Goal: Transaction & Acquisition: Purchase product/service

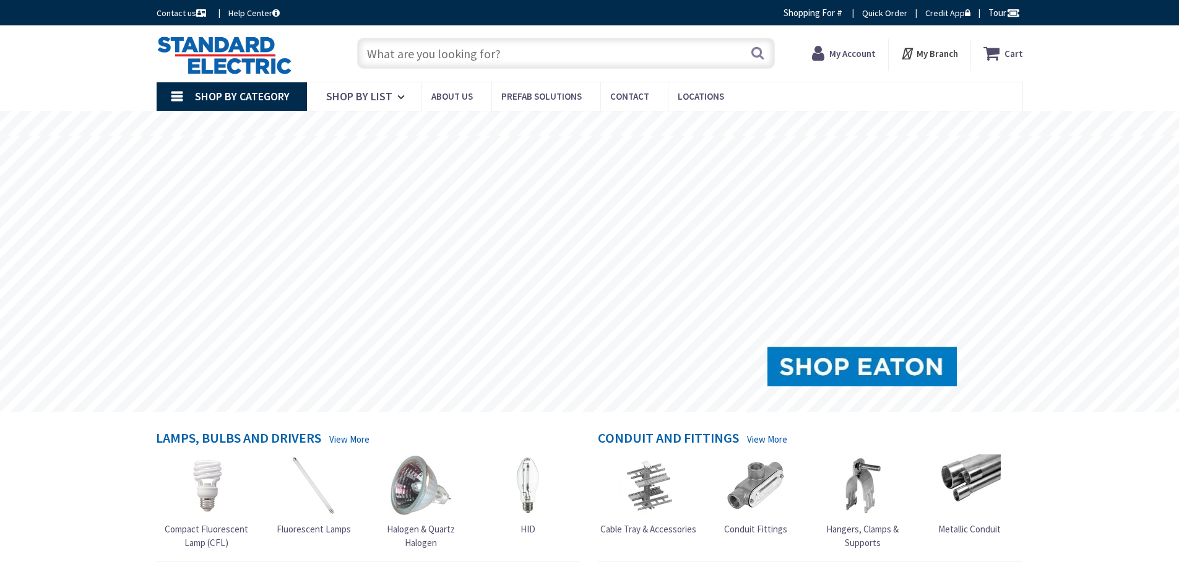
click at [540, 59] on input "text" at bounding box center [566, 53] width 418 height 31
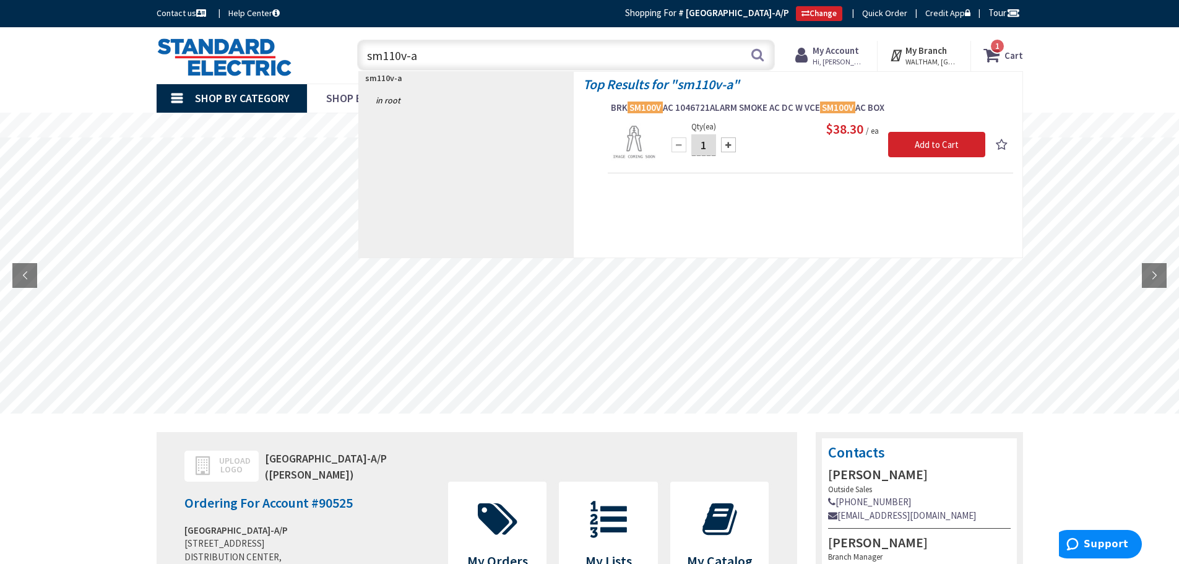
type input "sm110v-ac"
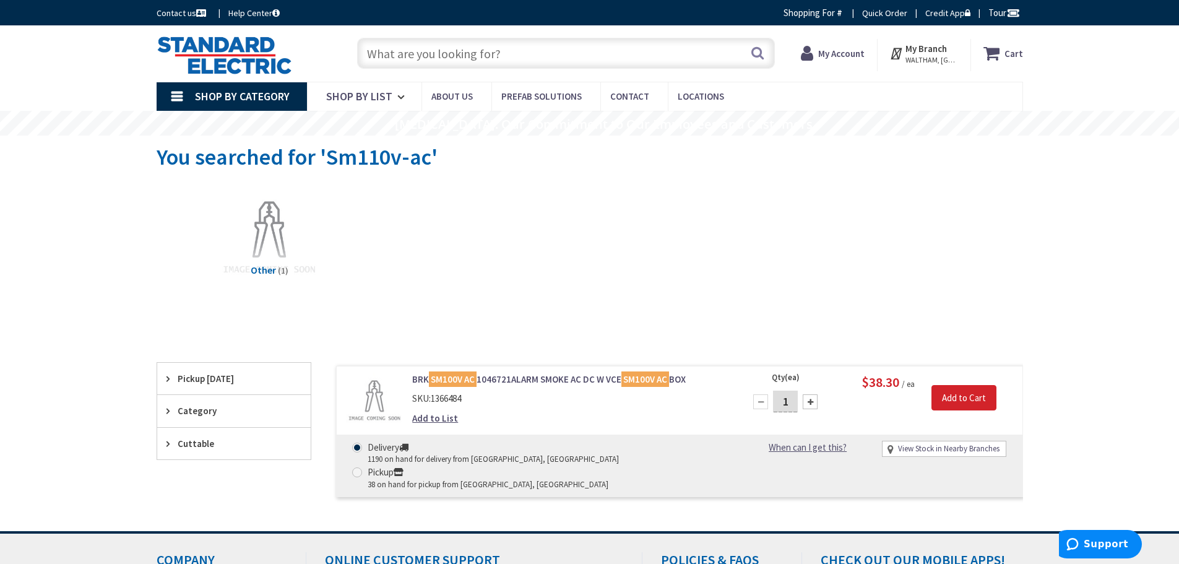
click at [587, 379] on link "BRK SM100V AC 1046721ALARM SMOKE AC DC W VCE SM100V AC BOX" at bounding box center [569, 379] width 315 height 13
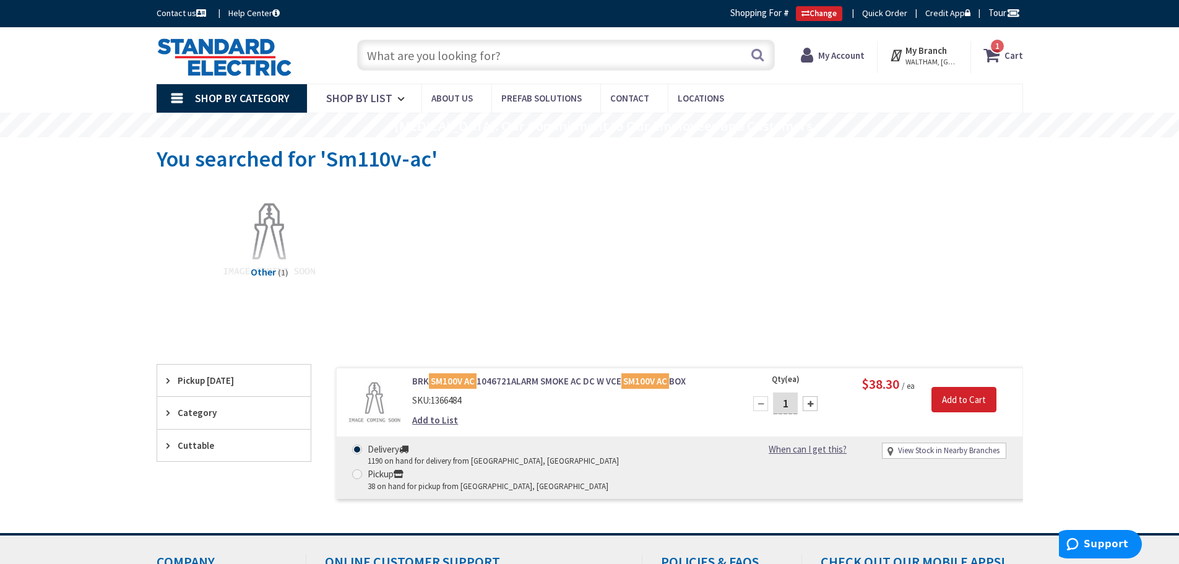
click at [509, 379] on link "BRK SM100V AC 1046721ALARM SMOKE AC DC W VCE SM100V AC BOX" at bounding box center [569, 381] width 315 height 13
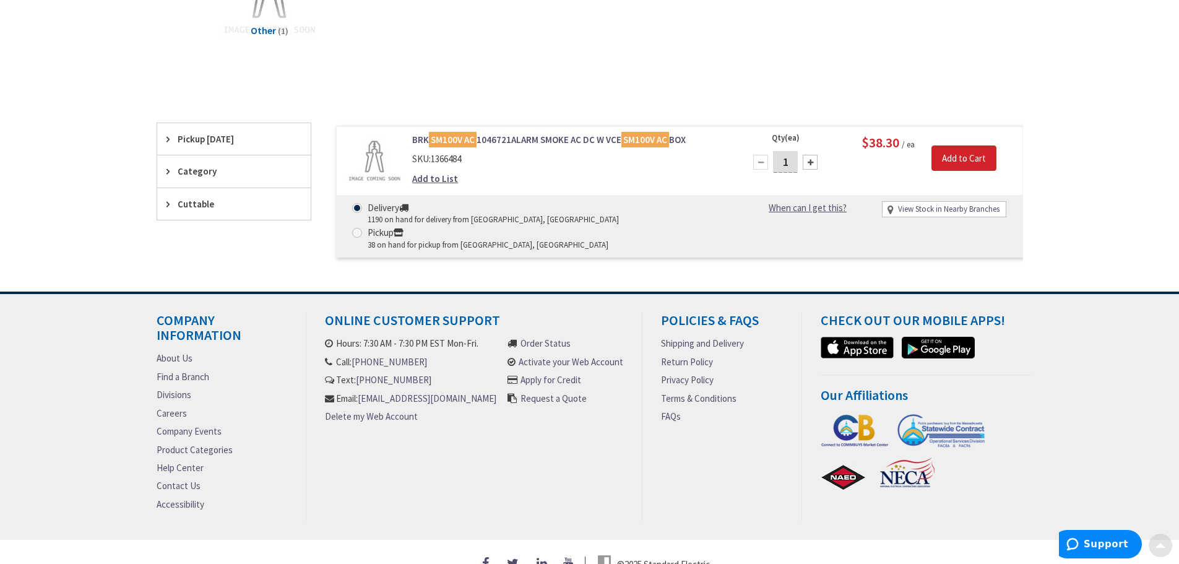
scroll to position [242, 0]
